Goal: Communication & Community: Answer question/provide support

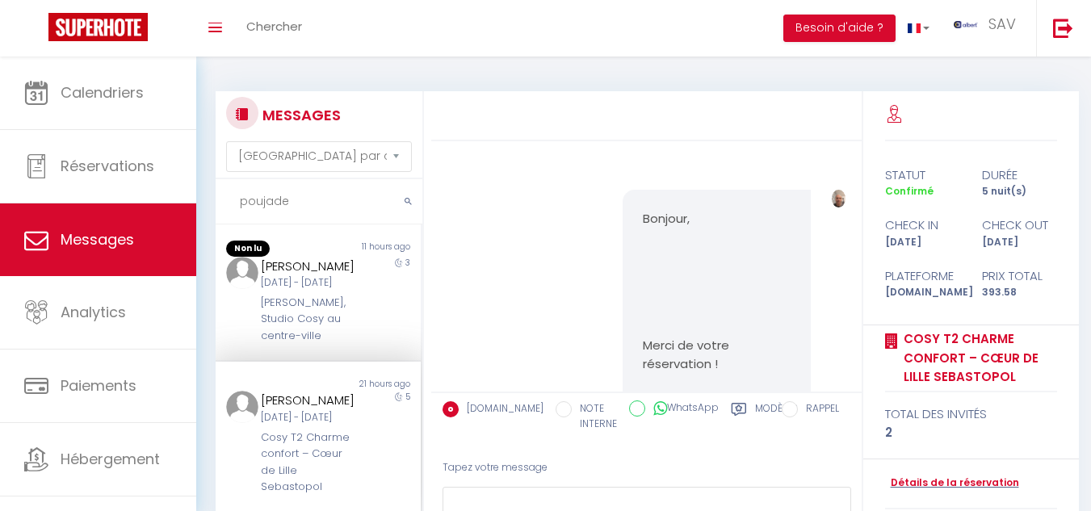
select select "message"
type input "p"
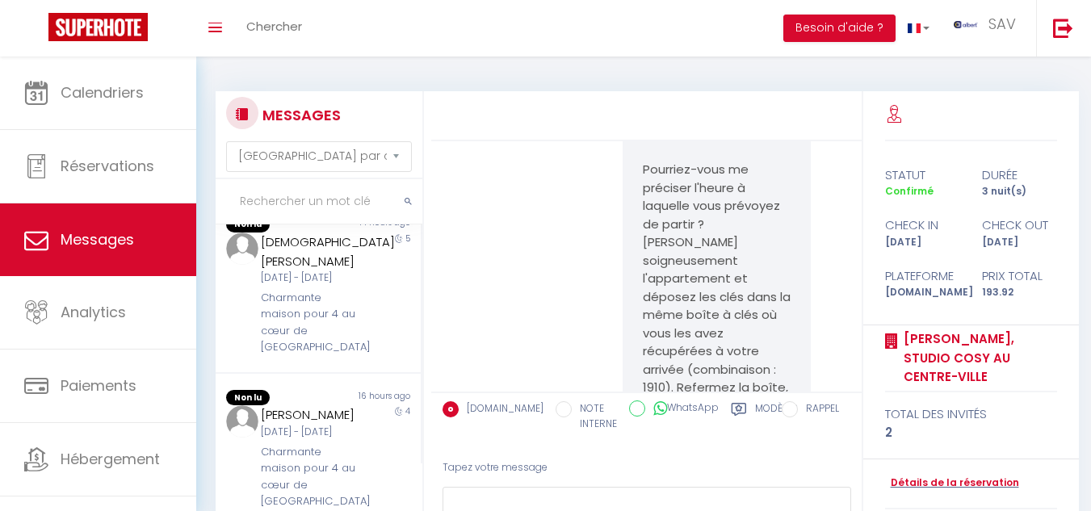
scroll to position [7933, 0]
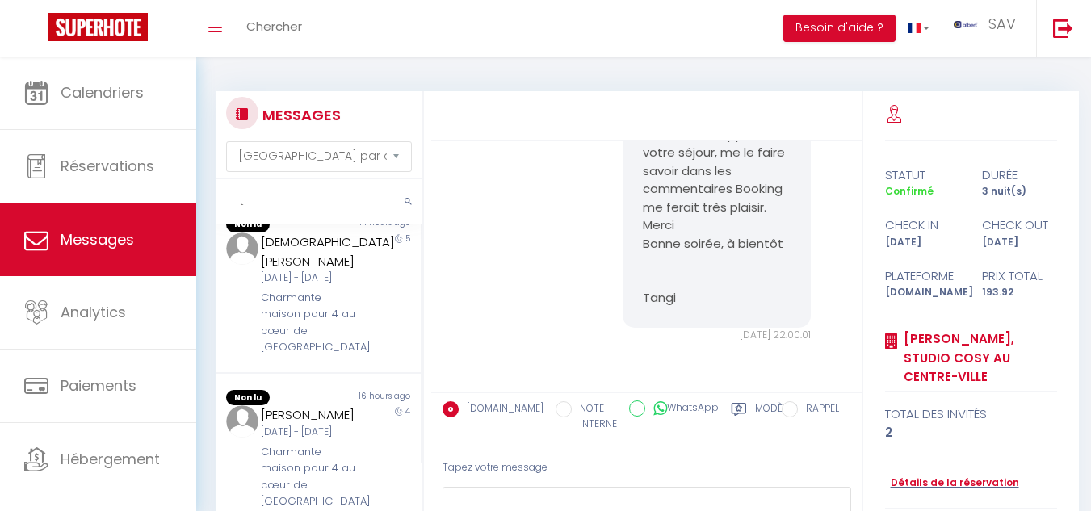
type input "t"
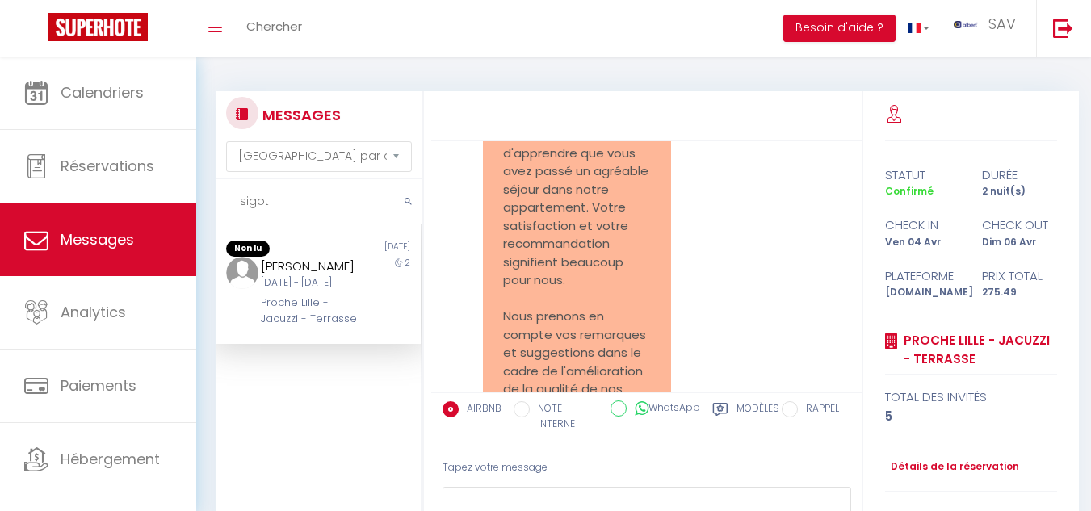
scroll to position [6942, 0]
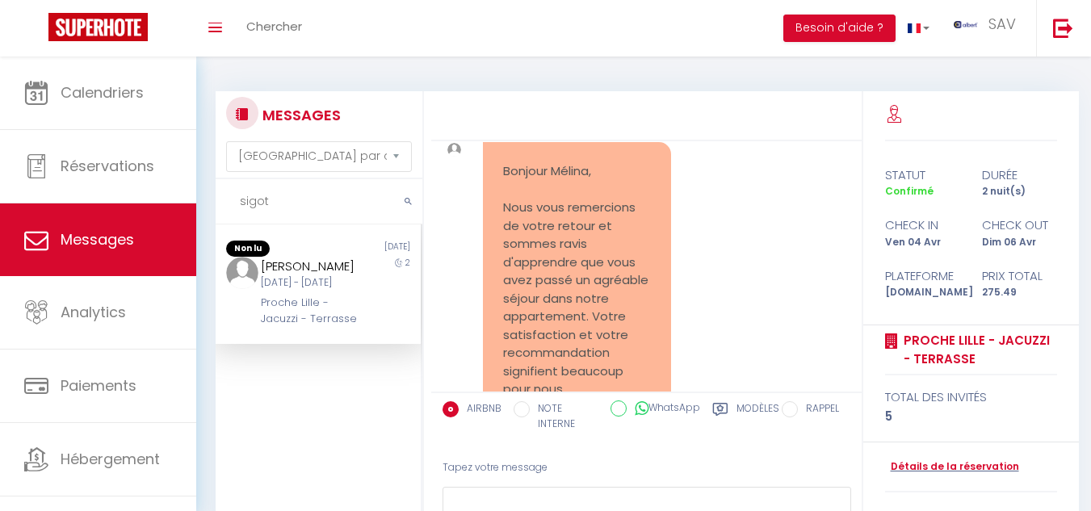
type input "sigot"
drag, startPoint x: 1055, startPoint y: 143, endPoint x: 1029, endPoint y: 127, distance: 30.5
click at [1055, 143] on div "statut durée Confirmé 2 nuit(s) check in check out Ven 04 Avr Dim 06 Avr Platef…" at bounding box center [971, 233] width 216 height 184
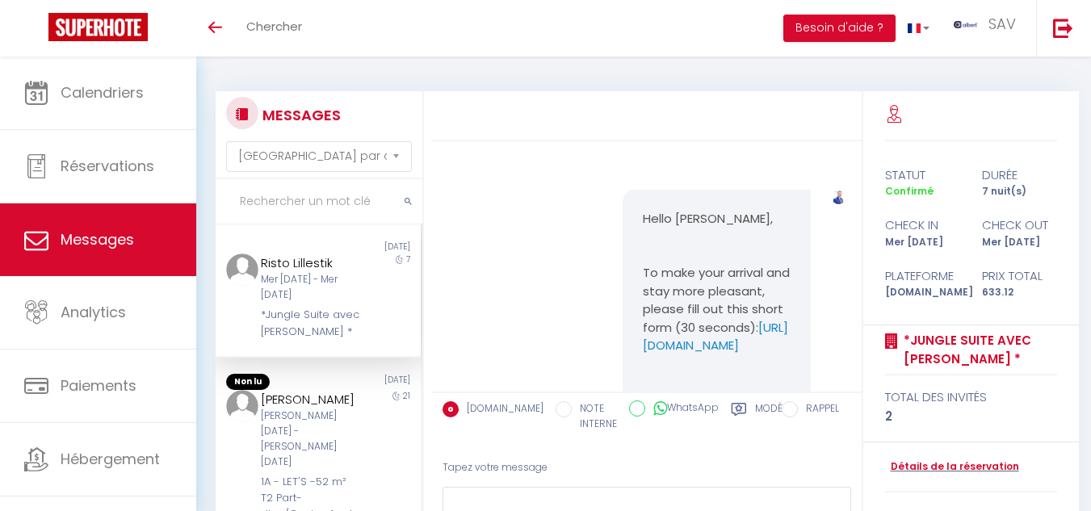
select select "message"
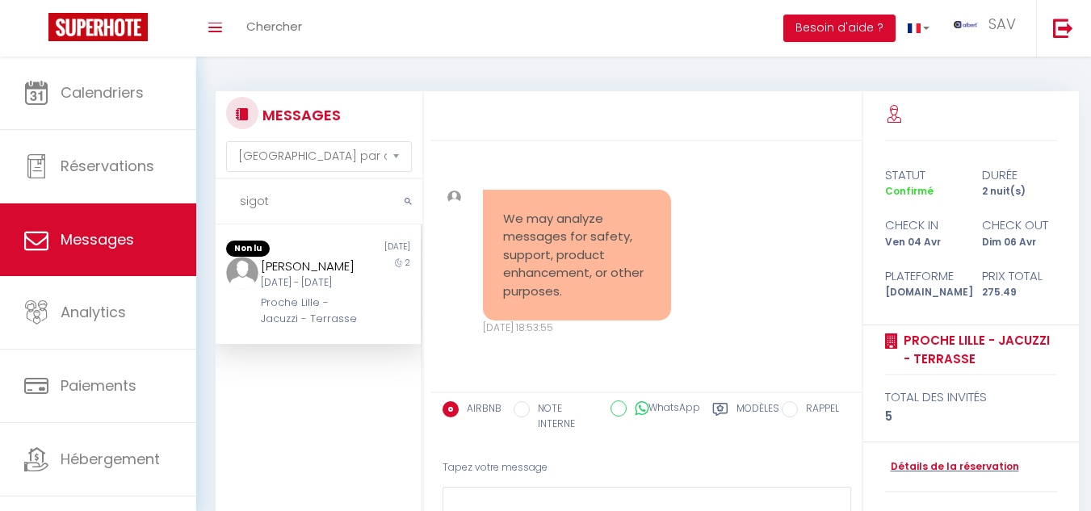
select select "message"
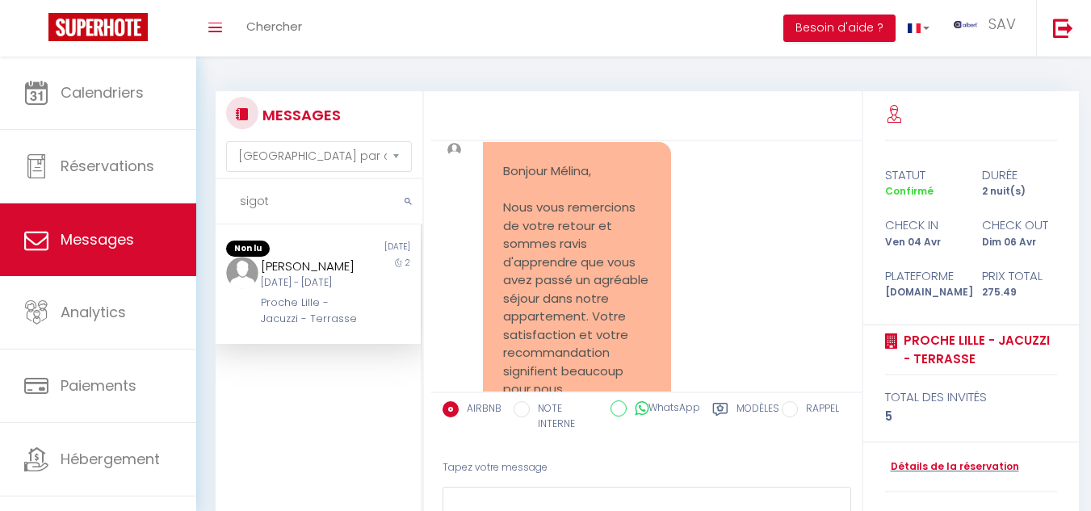
drag, startPoint x: 1084, startPoint y: 114, endPoint x: 1051, endPoint y: 107, distance: 33.7
click at [1084, 114] on div "We may analyze messages for safety, support, product enhancement, or other purp…" at bounding box center [760, 349] width 658 height 517
